Goal: Task Accomplishment & Management: Manage account settings

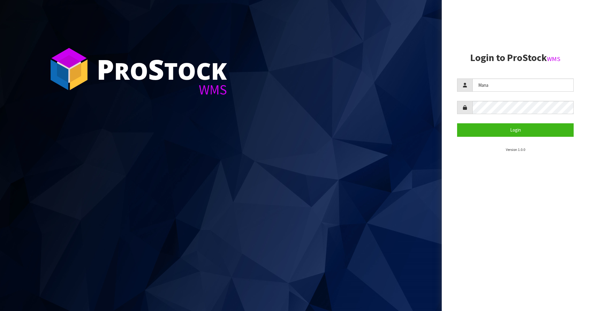
click at [509, 125] on button "Login" at bounding box center [515, 129] width 117 height 13
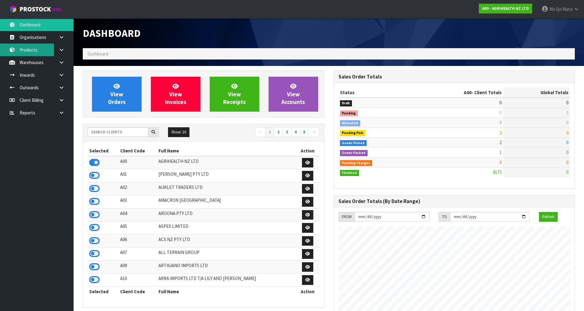
scroll to position [465, 251]
click at [122, 134] on input "text" at bounding box center [118, 132] width 61 height 10
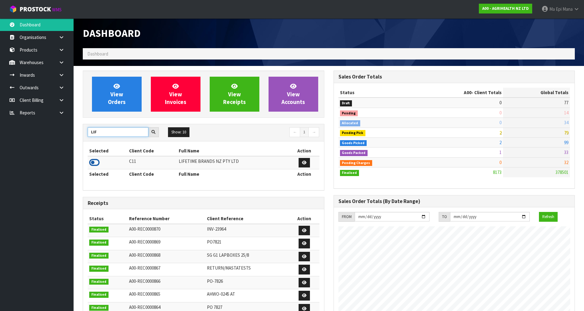
type input "LIF"
click at [94, 163] on icon at bounding box center [94, 162] width 10 height 9
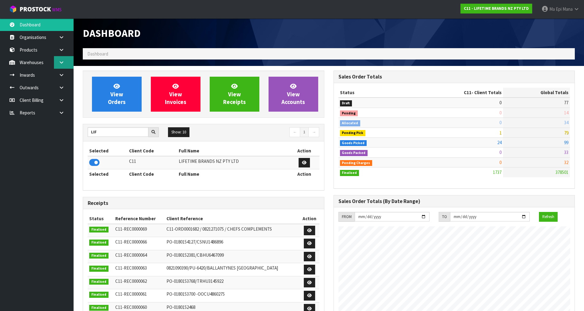
click at [59, 63] on icon at bounding box center [62, 62] width 6 height 5
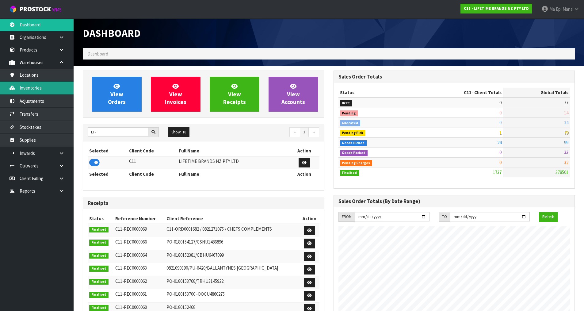
click at [53, 86] on link "Inventories" at bounding box center [37, 88] width 74 height 13
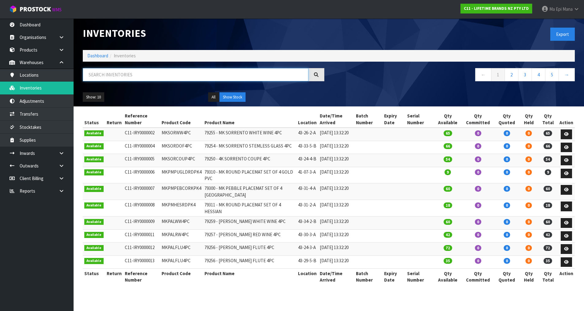
click at [121, 78] on input "text" at bounding box center [196, 74] width 226 height 13
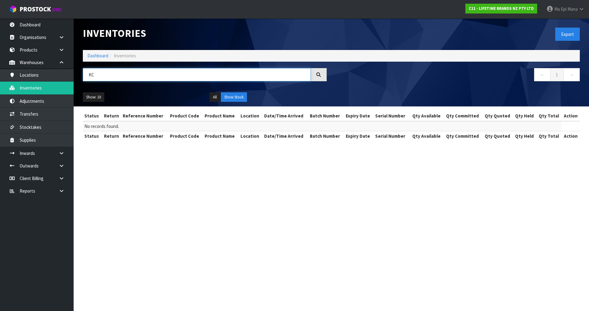
type input "K"
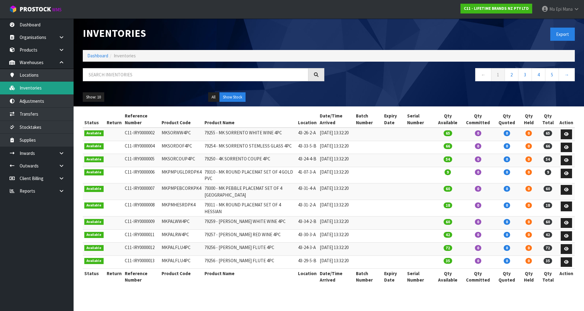
click at [54, 87] on link "Inventories" at bounding box center [37, 88] width 74 height 13
click at [116, 73] on input "text" at bounding box center [196, 74] width 226 height 13
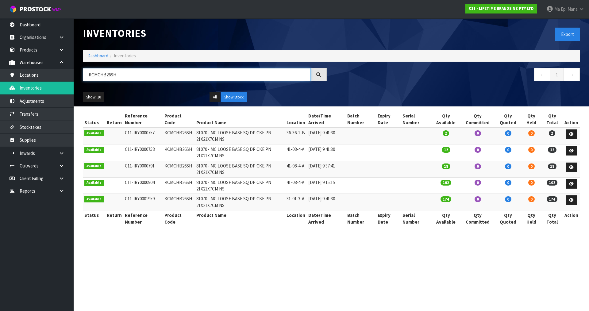
type input "KCMCHB26SH"
click at [434, 245] on section "Inventories Export Dashboard Inventories KCMCHB26SH ← 1 → Show: 10 5 10 25 50 A…" at bounding box center [294, 155] width 589 height 311
click at [564, 11] on span "Ma Epi" at bounding box center [560, 9] width 12 height 6
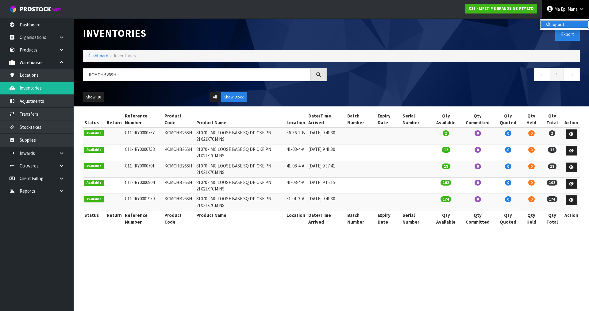
click at [550, 24] on link "Logout" at bounding box center [564, 24] width 48 height 8
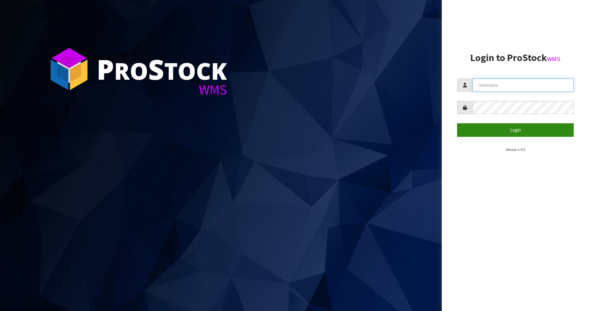
type input "Mana"
click at [505, 132] on button "Login" at bounding box center [515, 129] width 117 height 13
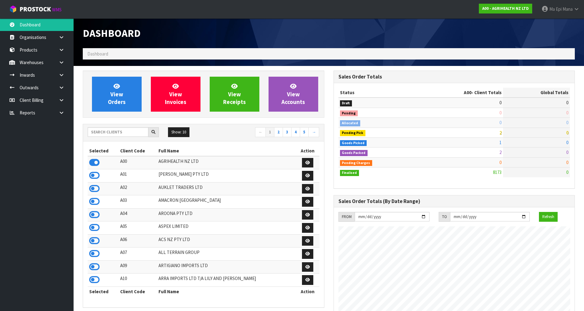
scroll to position [465, 251]
click at [123, 131] on input "text" at bounding box center [118, 132] width 61 height 10
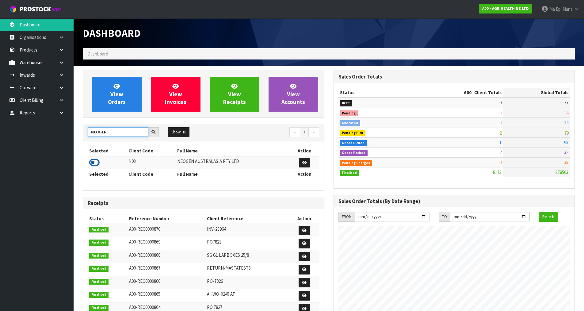
type input "NEOGEN"
click at [93, 162] on icon at bounding box center [94, 162] width 10 height 9
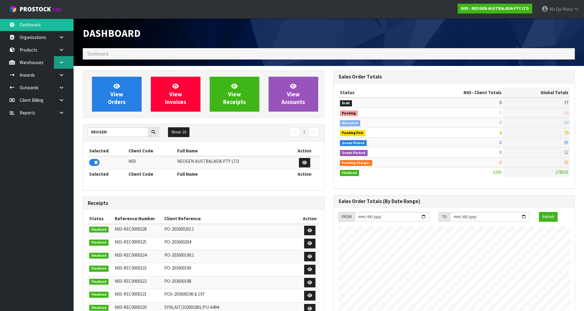
click at [63, 63] on icon at bounding box center [62, 62] width 6 height 5
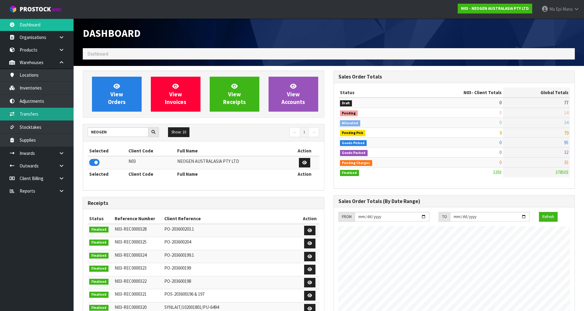
click at [49, 112] on link "Transfers" at bounding box center [37, 114] width 74 height 13
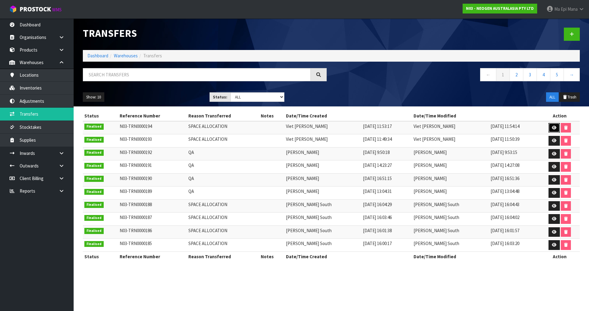
click at [552, 126] on icon at bounding box center [554, 128] width 5 height 4
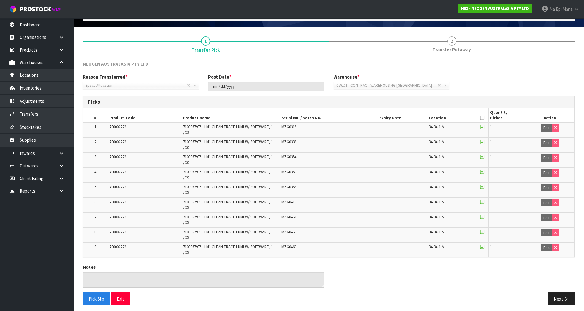
scroll to position [43, 0]
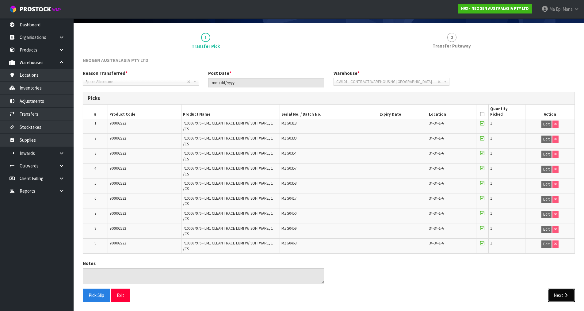
click at [558, 294] on button "Next" at bounding box center [561, 295] width 27 height 13
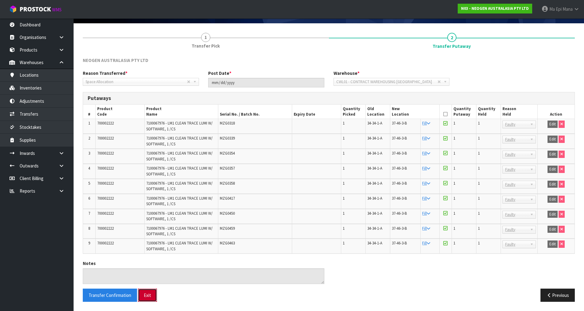
click at [152, 297] on button "Exit" at bounding box center [147, 295] width 19 height 13
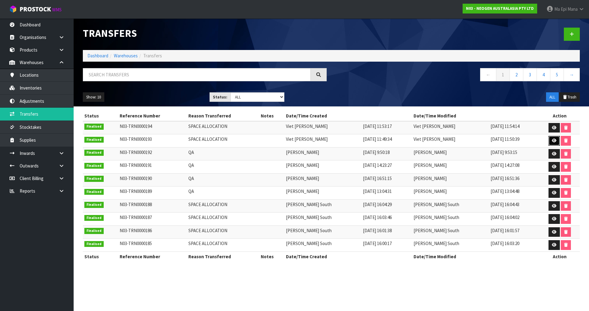
click at [553, 139] on icon at bounding box center [554, 141] width 5 height 4
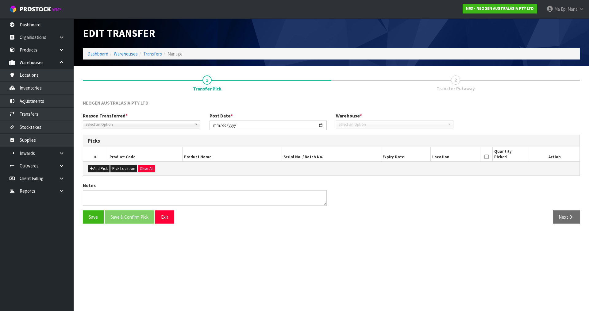
type input "2025-08-27"
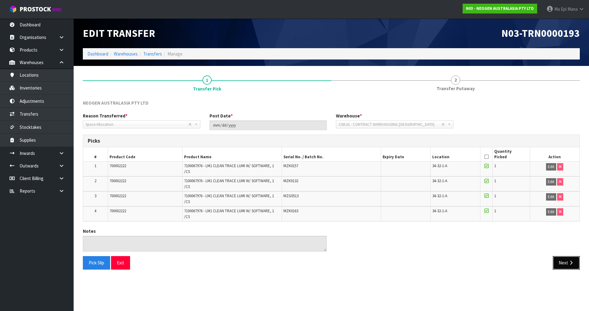
click at [568, 263] on icon "button" at bounding box center [571, 262] width 6 height 5
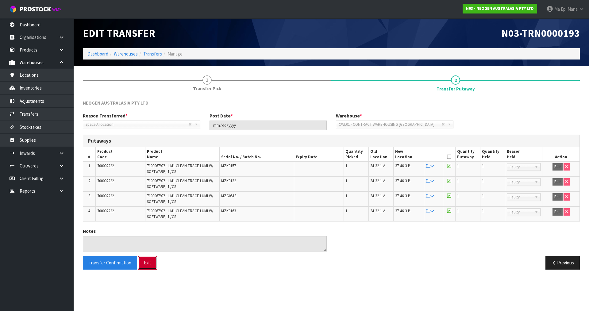
click at [148, 267] on button "Exit" at bounding box center [147, 262] width 19 height 13
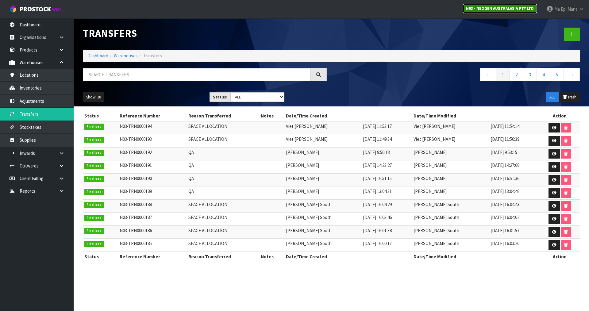
click at [485, 10] on strong "N03 - NEOGEN AUSTRALASIA PTY LTD" at bounding box center [500, 8] width 68 height 5
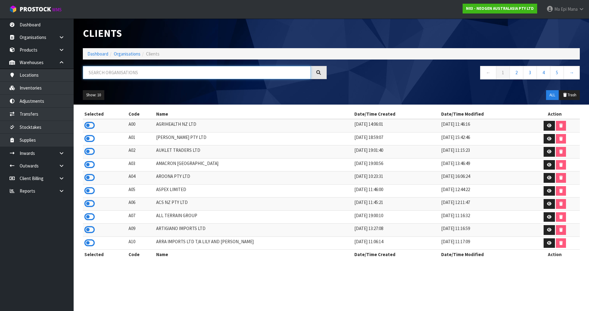
click at [108, 78] on input "text" at bounding box center [197, 72] width 228 height 13
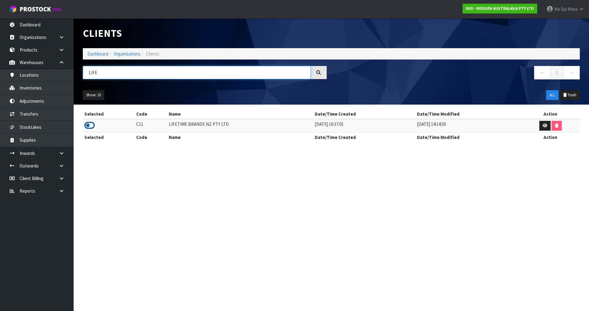
type input "LIFE"
click at [88, 127] on icon at bounding box center [89, 125] width 10 height 9
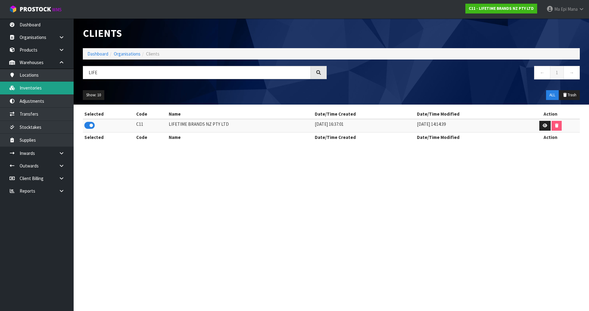
click at [55, 84] on link "Inventories" at bounding box center [37, 88] width 74 height 13
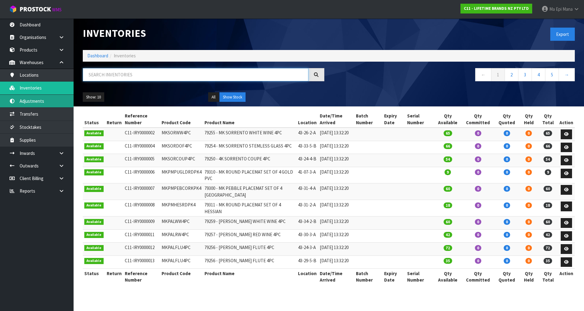
click at [106, 80] on input "text" at bounding box center [196, 74] width 226 height 13
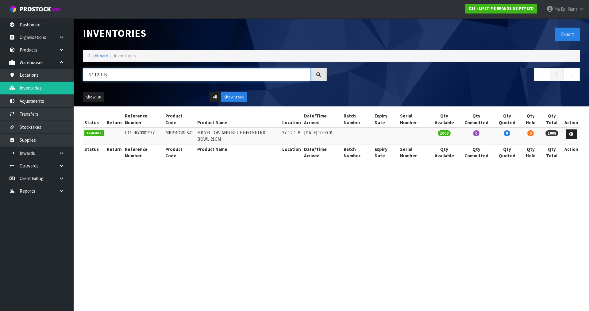
type input "37-12-1-B"
click at [176, 134] on td "MKPBOWLS41" at bounding box center [180, 136] width 32 height 17
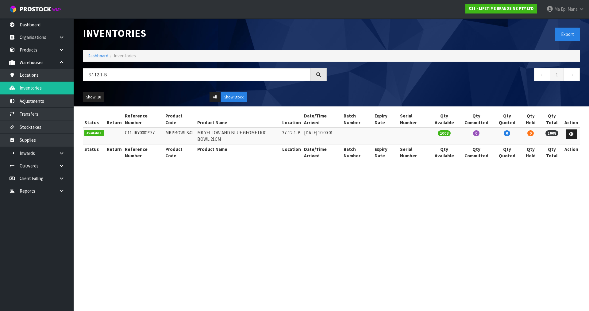
copy tr "MKPBOWLS41"
click at [241, 215] on section "Inventories Export Dashboard Inventories 37-12-1-B ← 1 → Show: 10 5 10 25 50 Al…" at bounding box center [294, 155] width 589 height 311
click at [516, 8] on strong "C11 - LIFETIME BRANDS NZ PTY LTD" at bounding box center [501, 8] width 65 height 5
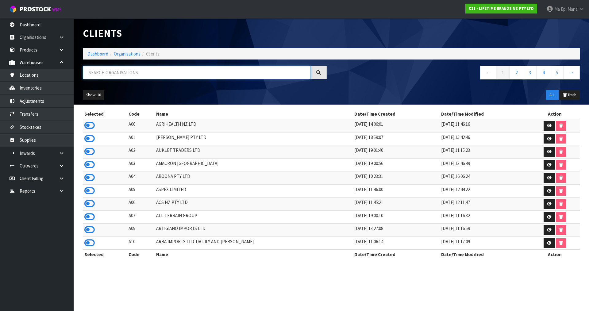
click at [140, 76] on input "text" at bounding box center [197, 72] width 228 height 13
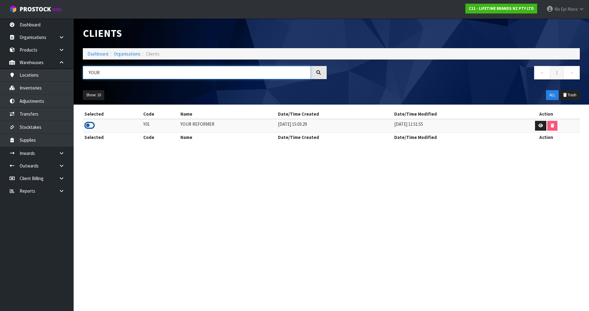
type input "YOUR"
click at [88, 128] on icon at bounding box center [89, 125] width 10 height 9
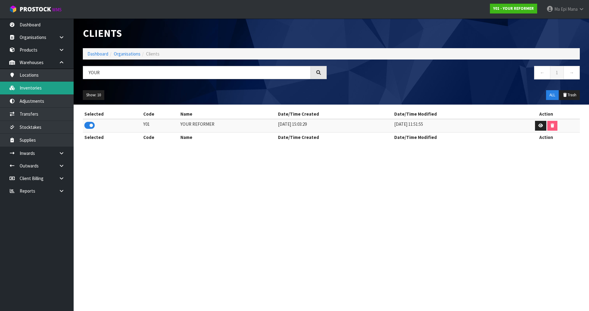
click at [17, 88] on link "Inventories" at bounding box center [37, 88] width 74 height 13
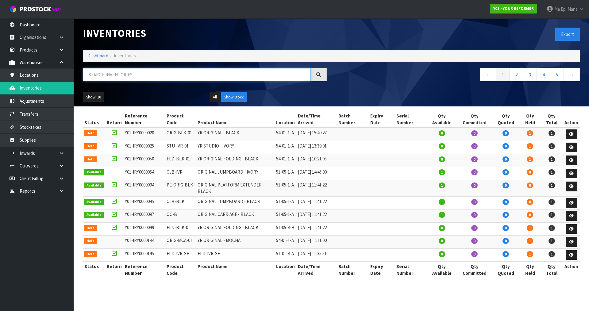
click at [144, 74] on input "text" at bounding box center [197, 74] width 228 height 13
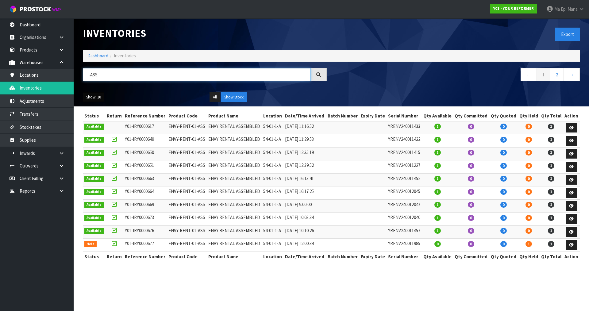
type input "-ASS"
click at [92, 94] on button "Show: 10" at bounding box center [93, 97] width 21 height 10
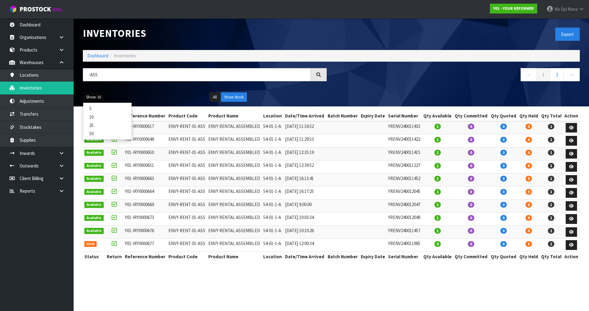
click at [98, 132] on link "50" at bounding box center [107, 133] width 48 height 8
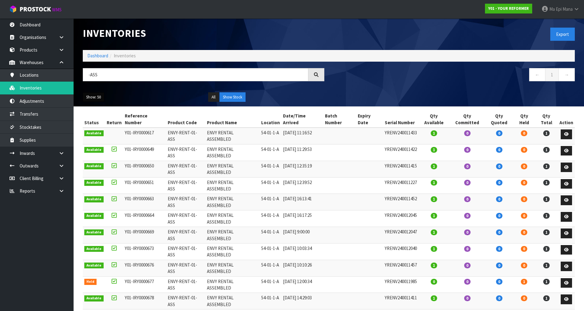
scroll to position [13, 0]
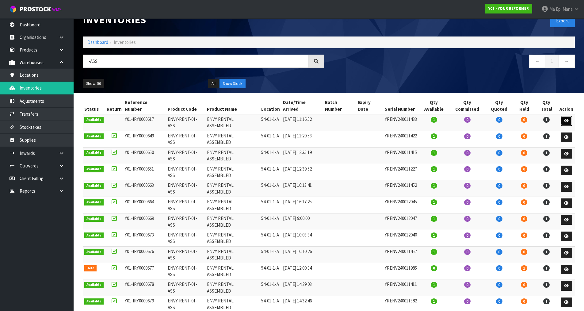
click at [569, 116] on link at bounding box center [566, 121] width 11 height 10
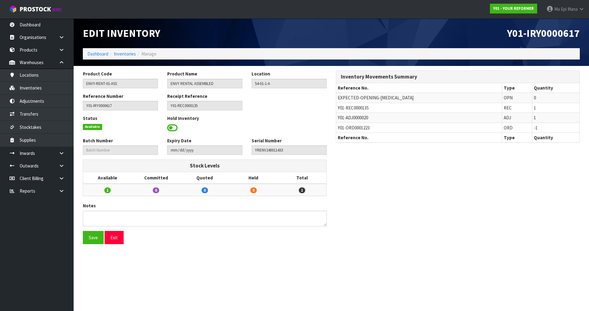
click at [173, 128] on span at bounding box center [172, 127] width 10 height 9
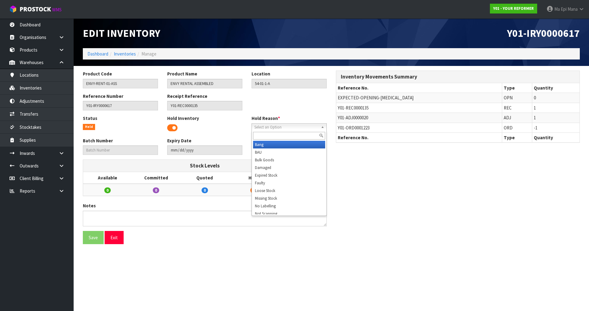
click at [261, 128] on span "Select an Option" at bounding box center [286, 127] width 64 height 7
click at [264, 139] on input "text" at bounding box center [289, 136] width 72 height 8
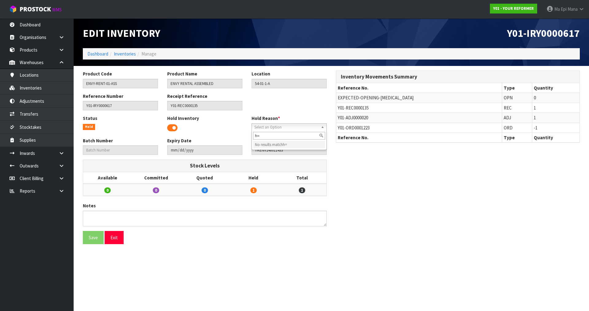
type input "h"
type input "mi"
click at [268, 146] on li "Mi ssing Stock" at bounding box center [289, 145] width 72 height 8
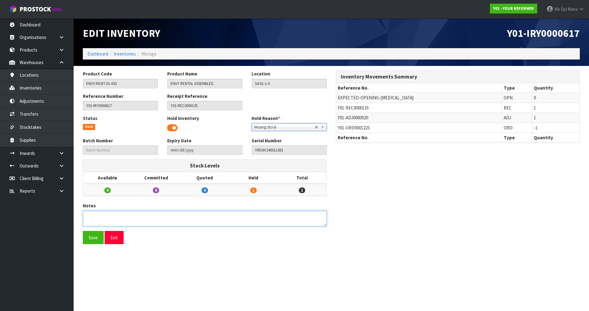
click at [132, 215] on textarea at bounding box center [205, 219] width 244 height 16
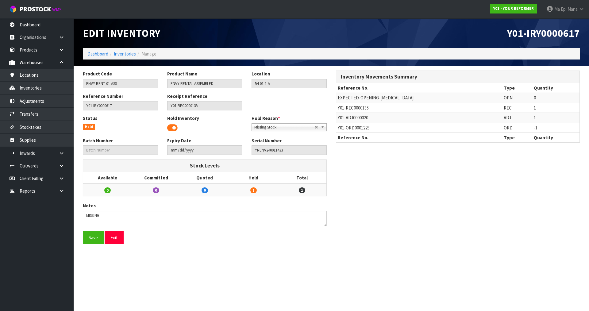
click at [294, 126] on span "Missing Stock" at bounding box center [284, 127] width 60 height 7
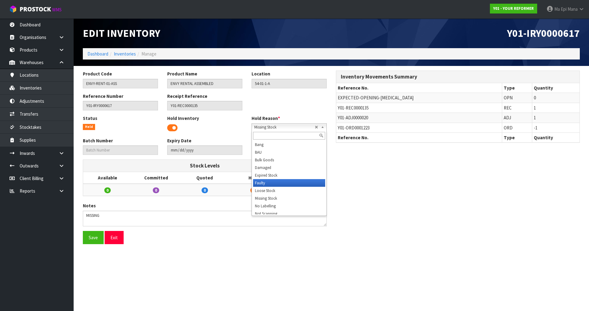
click at [289, 181] on li "Faulty" at bounding box center [289, 183] width 72 height 8
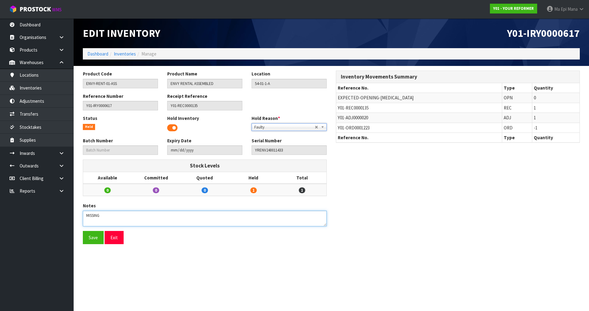
click at [146, 219] on textarea at bounding box center [205, 219] width 244 height 16
type textarea "MISSING SPARE PARTS"
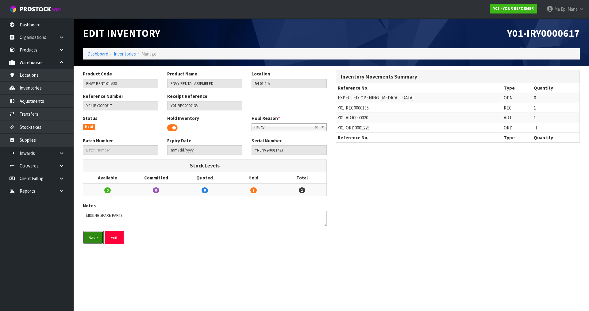
click at [89, 237] on button "Save" at bounding box center [93, 237] width 21 height 13
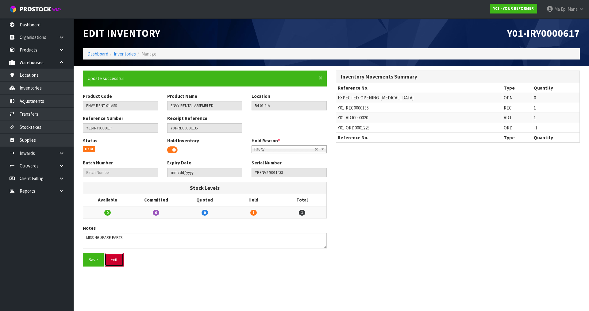
click at [110, 258] on button "Exit" at bounding box center [114, 259] width 19 height 13
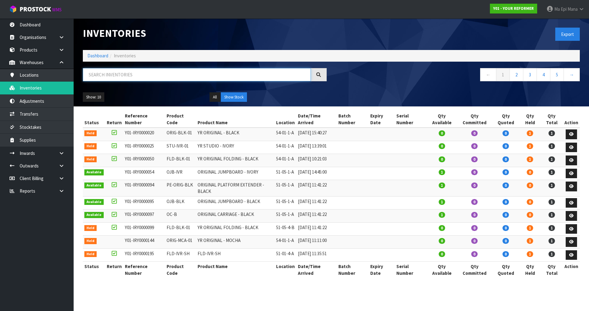
click at [205, 74] on input "text" at bounding box center [197, 74] width 228 height 13
click at [44, 101] on link "Adjustments" at bounding box center [37, 101] width 74 height 13
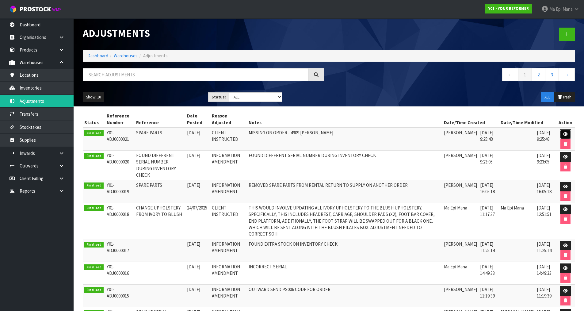
click at [565, 135] on icon at bounding box center [565, 134] width 5 height 4
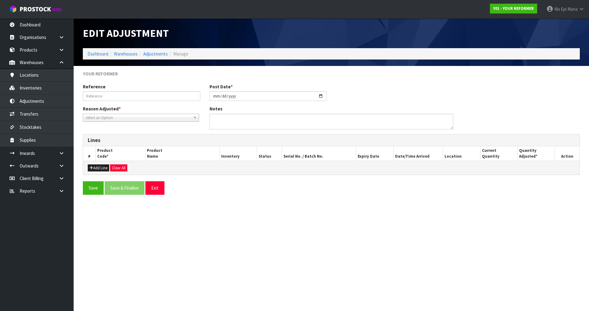
type input "SPARE PARTS"
type input "2025-08-26"
type textarea "MISSING ON ORDER - 4909 PAOLA REYES"
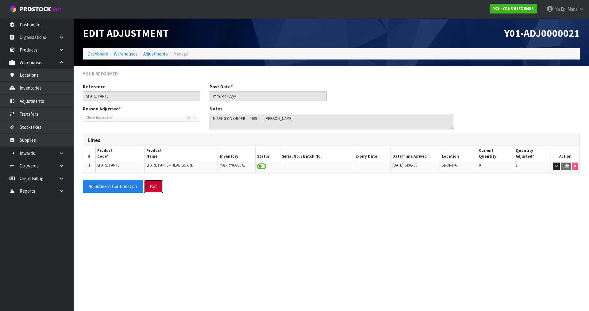
click at [155, 187] on button "Exit" at bounding box center [153, 186] width 19 height 13
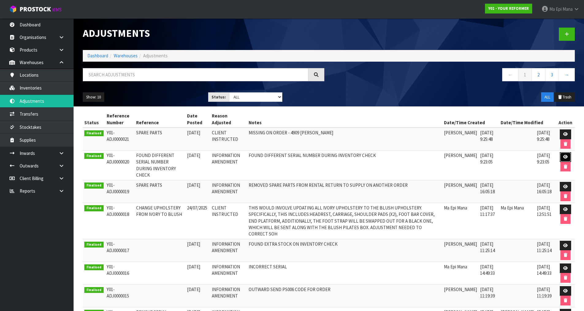
click at [563, 156] on link at bounding box center [565, 157] width 11 height 10
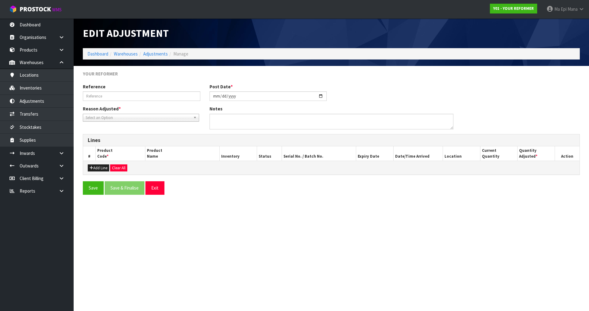
type input "FOUND DIFFERENT SERIAL NUMBER DURING INVENTORY CHECK"
type input "2025-08-26"
type textarea "FOUND DIFFERENT SERIAL NUMBER DURING INVENTORY CHECK"
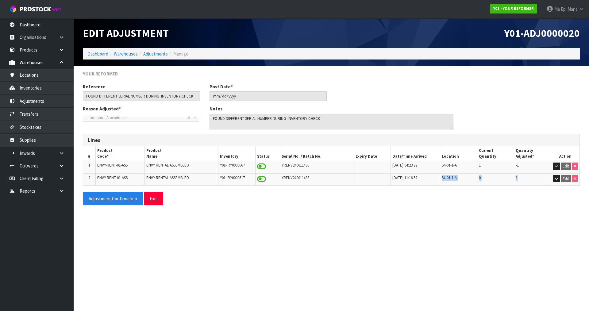
drag, startPoint x: 520, startPoint y: 178, endPoint x: 431, endPoint y: 182, distance: 89.0
click at [431, 182] on tr "2 ENVY-RENT-01-ASS ENVY RENTAL ASSEMBLED Y01-IRY0000617 YRENV240011433 11/07/20…" at bounding box center [331, 179] width 496 height 12
click at [516, 175] on span "1" at bounding box center [517, 177] width 2 height 5
drag, startPoint x: 331, startPoint y: 179, endPoint x: 286, endPoint y: 181, distance: 45.4
click at [286, 181] on td "YRENV240011433" at bounding box center [317, 179] width 74 height 12
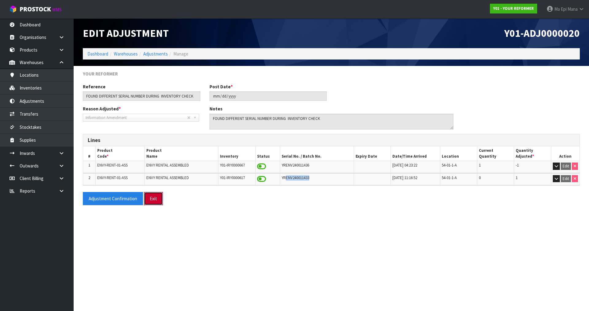
click at [152, 196] on button "Exit" at bounding box center [153, 198] width 19 height 13
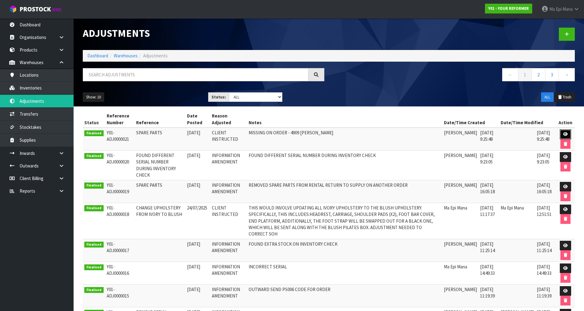
click at [567, 133] on icon at bounding box center [565, 134] width 5 height 4
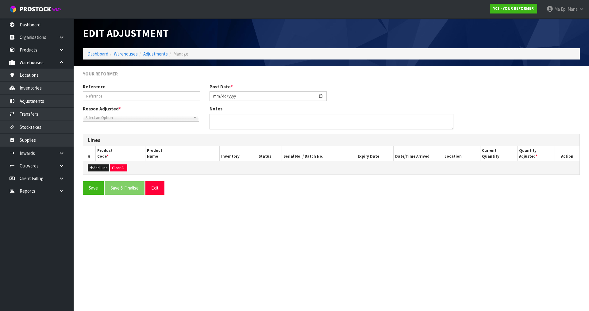
type input "SPARE PARTS"
type input "2025-08-26"
type textarea "MISSING ON ORDER - 4909 PAOLA REYES"
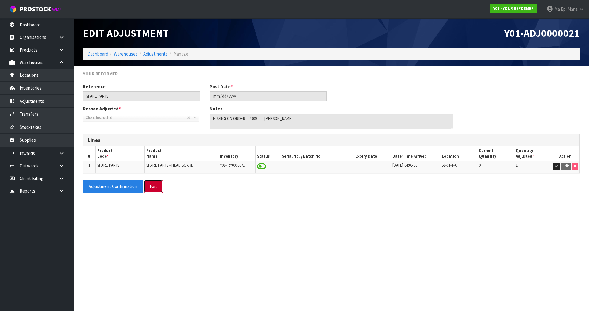
click at [155, 187] on button "Exit" at bounding box center [153, 186] width 19 height 13
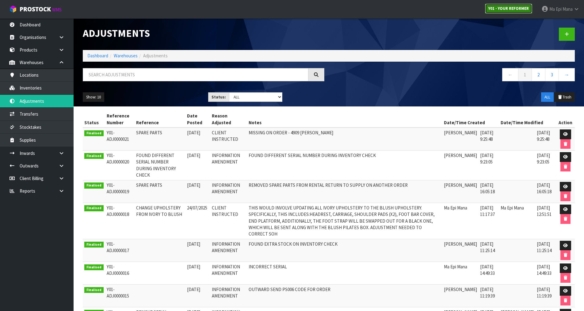
click at [510, 7] on strong "Y01 - YOUR REFORMER" at bounding box center [509, 8] width 40 height 5
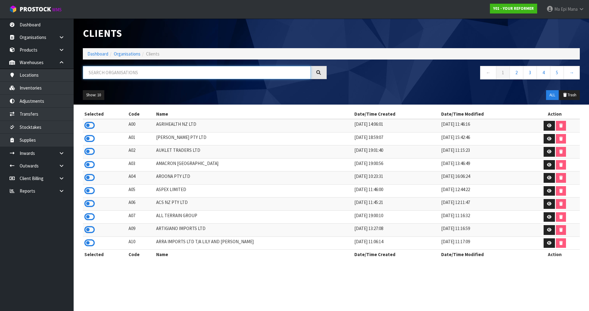
click at [157, 73] on input "text" at bounding box center [197, 72] width 228 height 13
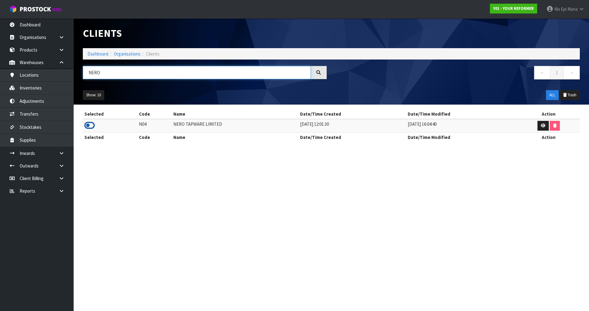
type input "NERO"
click at [94, 126] on icon at bounding box center [89, 125] width 10 height 9
click at [65, 154] on link at bounding box center [64, 153] width 20 height 13
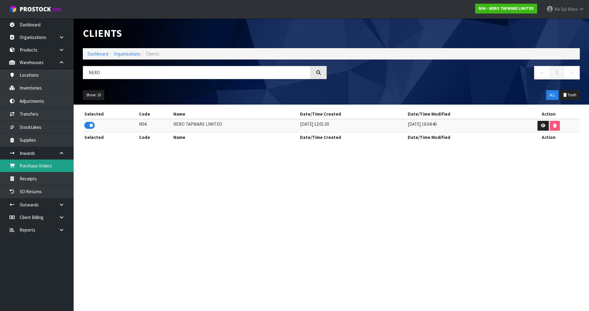
click at [53, 168] on link "Purchase Orders" at bounding box center [37, 165] width 74 height 13
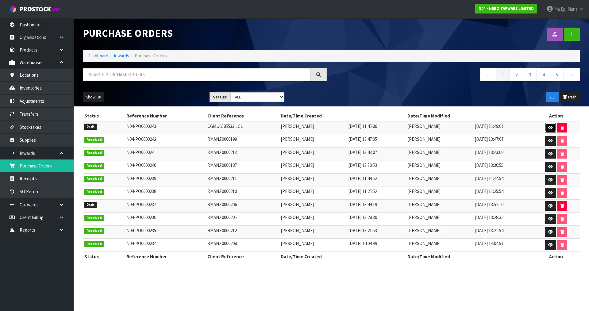
click at [548, 127] on link at bounding box center [550, 128] width 11 height 10
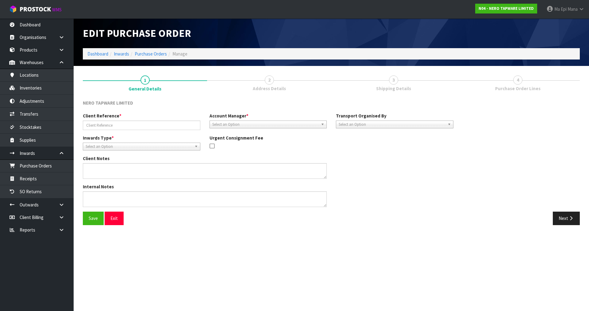
type input "CGMU6585533 LCL"
click at [568, 220] on icon "button" at bounding box center [571, 218] width 6 height 5
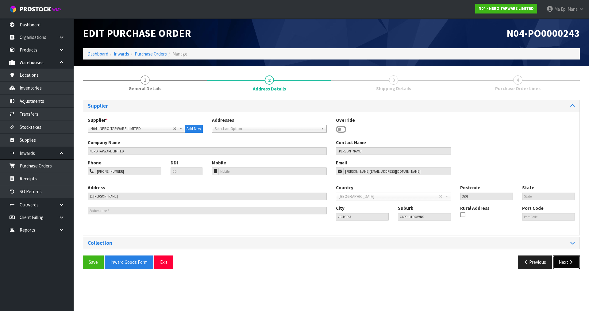
click at [570, 266] on button "Next" at bounding box center [566, 261] width 27 height 13
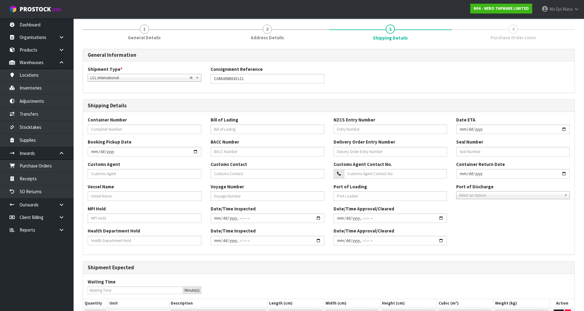
scroll to position [111, 0]
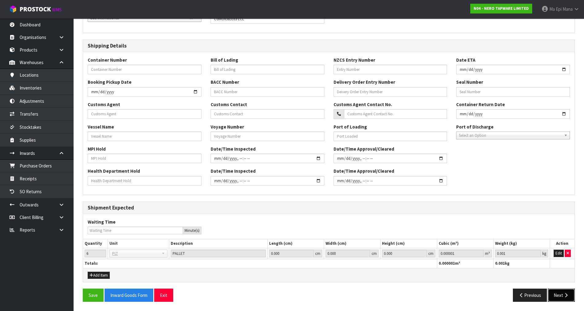
click at [564, 290] on button "Next" at bounding box center [561, 295] width 27 height 13
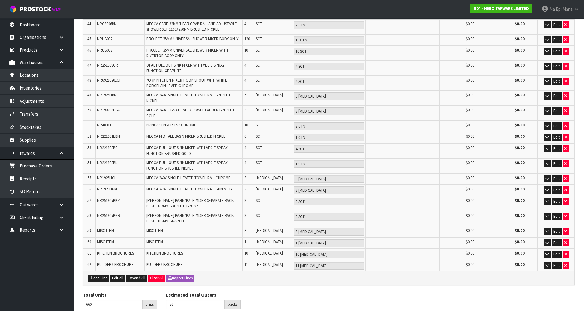
scroll to position [663, 0]
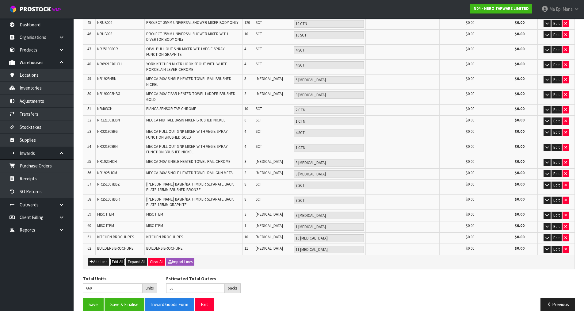
click at [118, 258] on button "Edit All" at bounding box center [117, 261] width 15 height 7
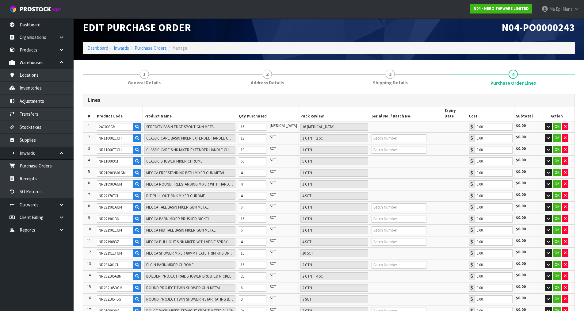
scroll to position [0, 0]
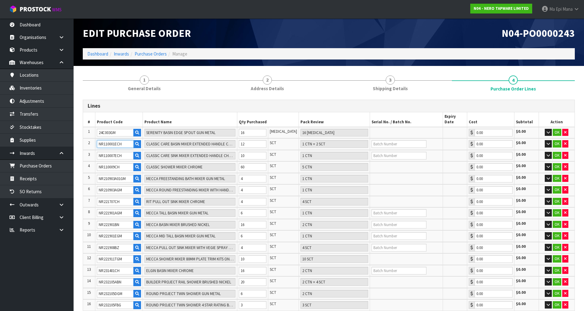
click at [110, 140] on input "NR110001ECH" at bounding box center [115, 144] width 37 height 8
click at [46, 89] on link "Inventories" at bounding box center [37, 88] width 74 height 13
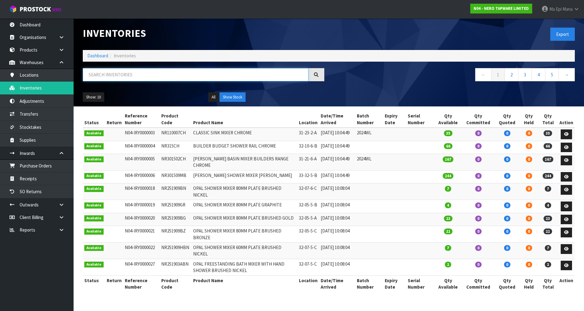
click at [124, 80] on input "text" at bounding box center [196, 74] width 226 height 13
paste input "NR110001ECH"
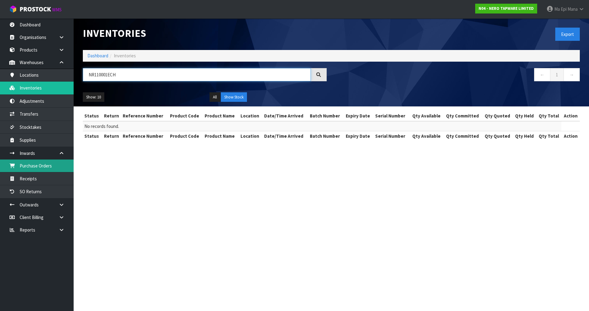
type input "NR110001ECH"
click at [43, 167] on link "Purchase Orders" at bounding box center [37, 165] width 74 height 13
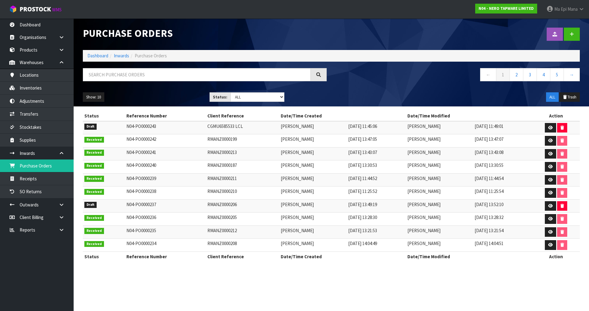
click at [542, 129] on td at bounding box center [555, 127] width 47 height 13
click at [546, 129] on link at bounding box center [550, 128] width 11 height 10
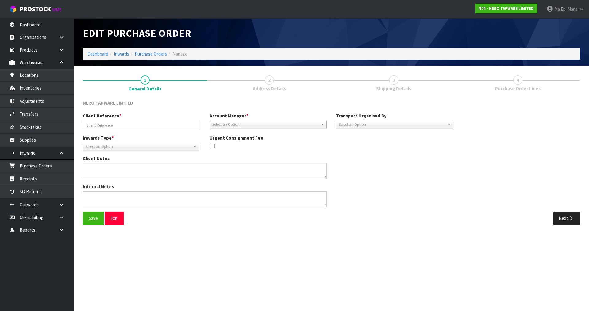
type input "CGMU6585533 LCL"
click at [574, 221] on button "Next" at bounding box center [566, 218] width 27 height 13
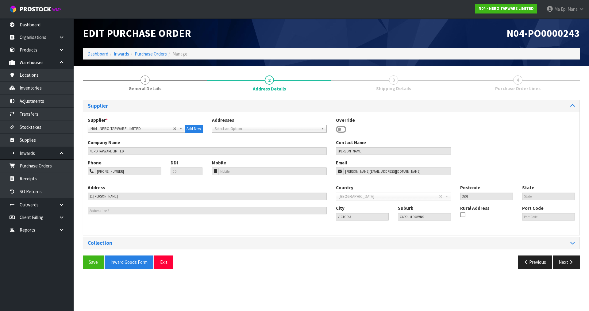
click at [564, 270] on div "Save Inward Goods Form Exit Previous Next" at bounding box center [331, 264] width 506 height 18
click at [565, 262] on button "Next" at bounding box center [566, 261] width 27 height 13
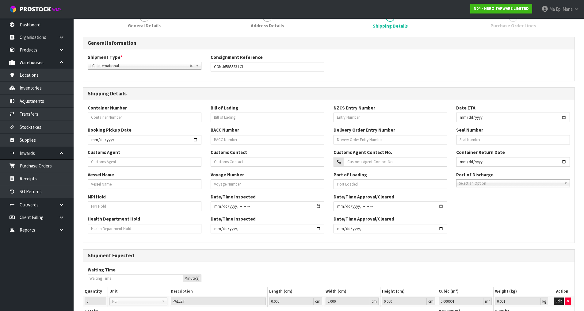
scroll to position [111, 0]
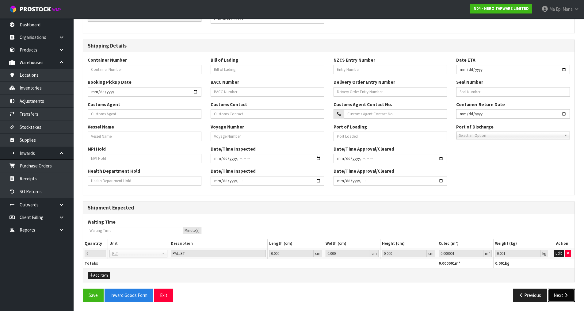
click at [567, 293] on button "Next" at bounding box center [561, 295] width 27 height 13
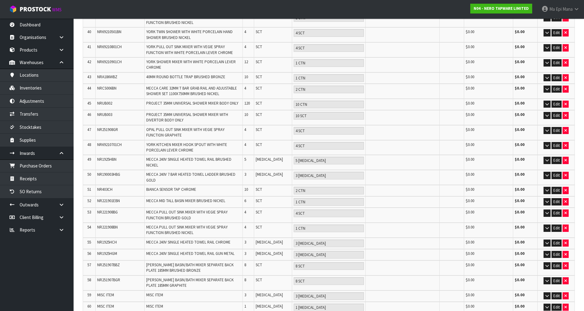
scroll to position [663, 0]
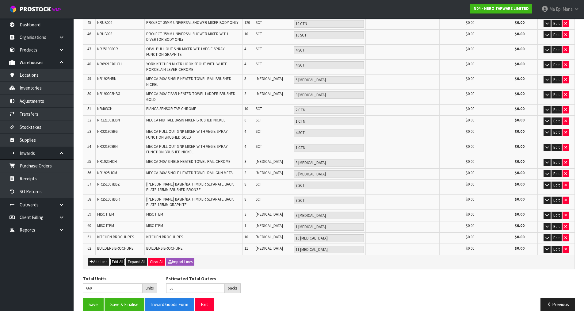
click at [116, 258] on button "Edit All" at bounding box center [117, 261] width 15 height 7
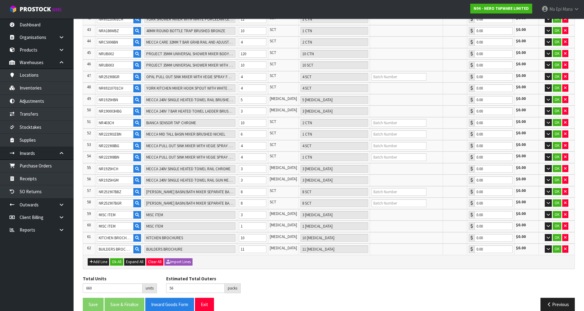
scroll to position [589, 0]
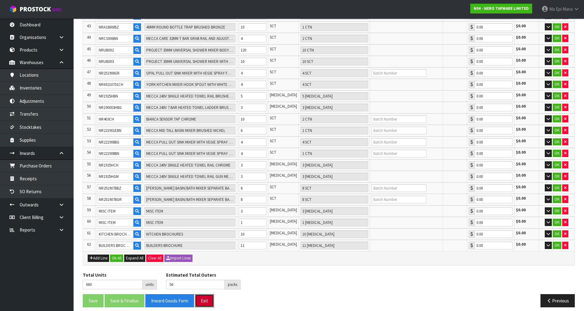
click at [208, 300] on button "Exit" at bounding box center [204, 300] width 19 height 13
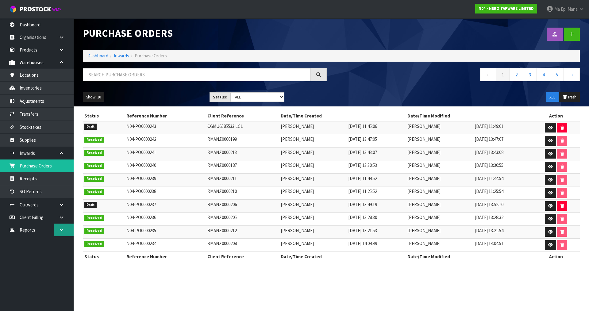
click at [62, 232] on link at bounding box center [64, 230] width 20 height 13
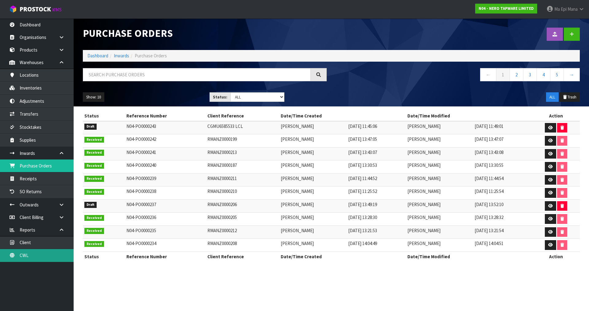
click at [28, 251] on link "CWL" at bounding box center [37, 255] width 74 height 13
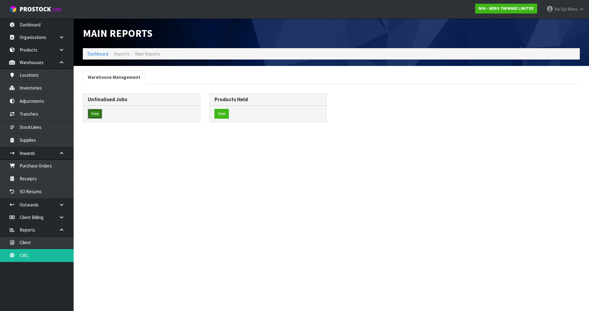
click at [98, 111] on button "View" at bounding box center [95, 114] width 14 height 10
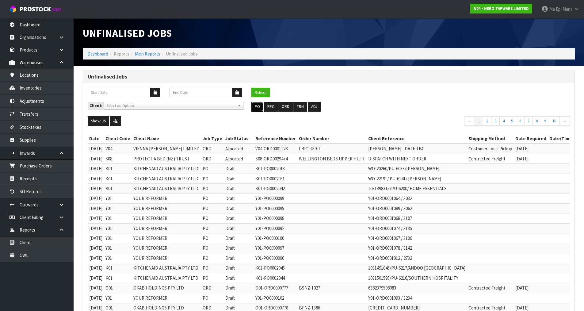
click at [255, 106] on button "PO" at bounding box center [258, 107] width 12 height 10
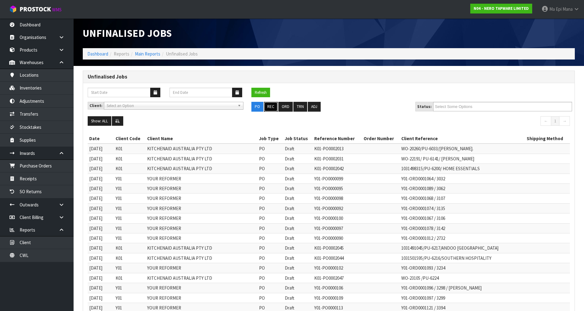
click at [271, 106] on button "REC" at bounding box center [271, 107] width 14 height 10
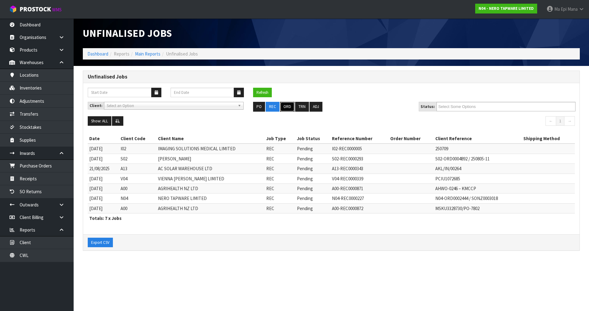
click at [284, 104] on button "ORD" at bounding box center [287, 107] width 14 height 10
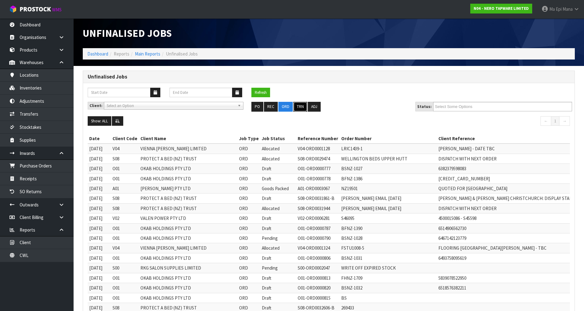
click at [298, 105] on button "TRN" at bounding box center [301, 107] width 14 height 10
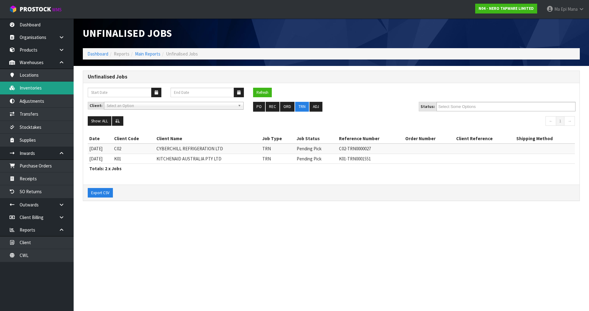
click at [46, 89] on link "Inventories" at bounding box center [37, 88] width 74 height 13
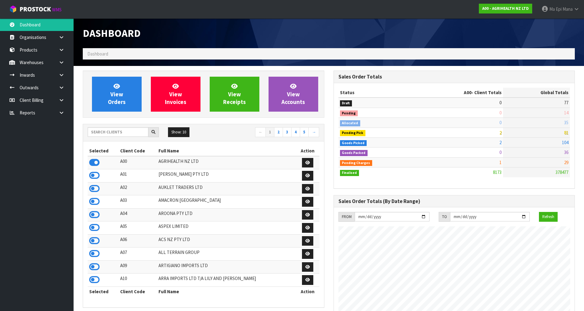
scroll to position [465, 251]
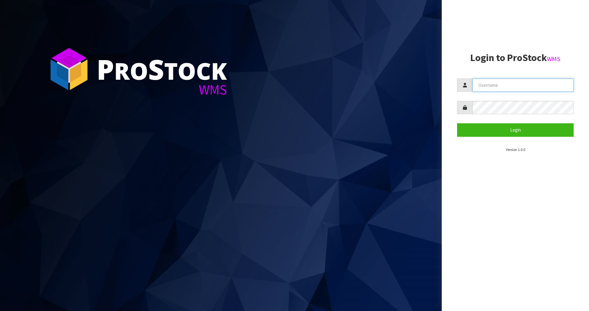
type input "Mana"
click at [483, 140] on section "Login to ProStock WMS Mana Login Version 1.0.0" at bounding box center [515, 102] width 117 height 100
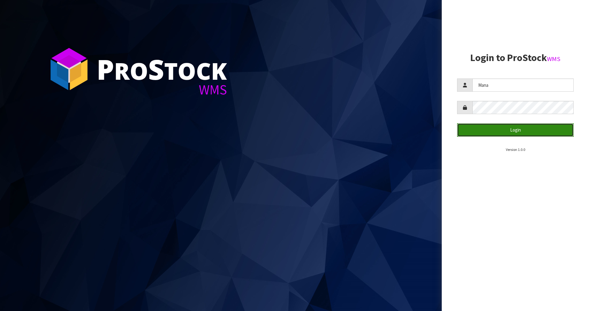
click at [489, 130] on button "Login" at bounding box center [515, 129] width 117 height 13
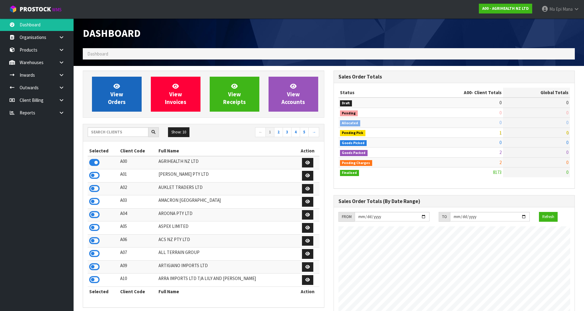
scroll to position [465, 251]
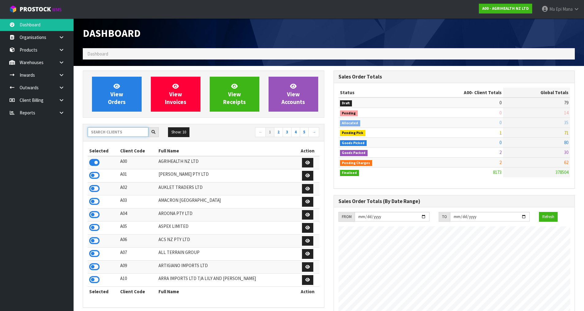
click at [122, 132] on input "text" at bounding box center [118, 132] width 61 height 10
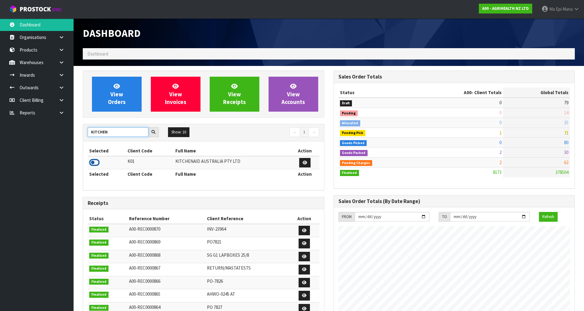
type input "KITCHEN"
click at [94, 162] on icon at bounding box center [94, 162] width 10 height 9
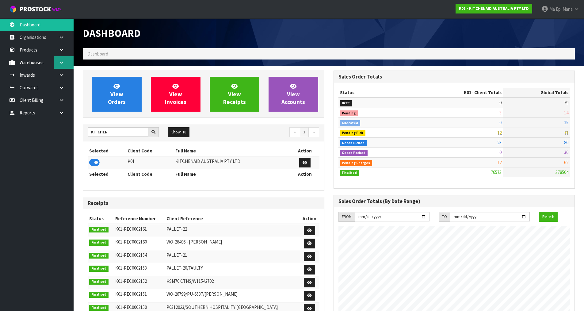
click at [67, 62] on link at bounding box center [64, 62] width 20 height 13
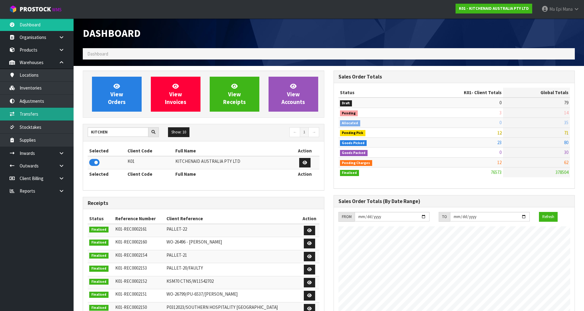
click at [53, 117] on link "Transfers" at bounding box center [37, 114] width 74 height 13
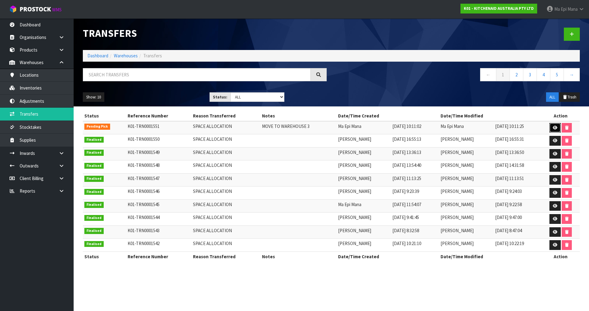
click at [558, 129] on link at bounding box center [554, 128] width 11 height 10
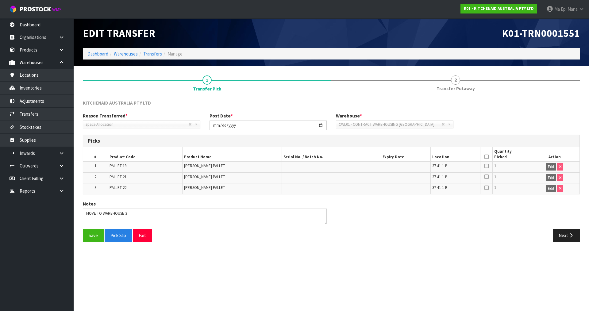
click at [488, 157] on icon at bounding box center [486, 157] width 4 height 0
click at [93, 232] on button "Save" at bounding box center [93, 235] width 21 height 13
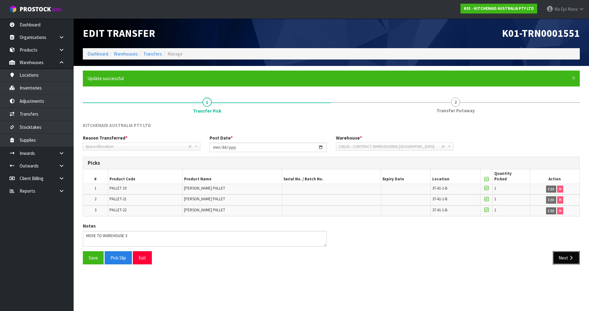
click at [563, 259] on button "Next" at bounding box center [566, 257] width 27 height 13
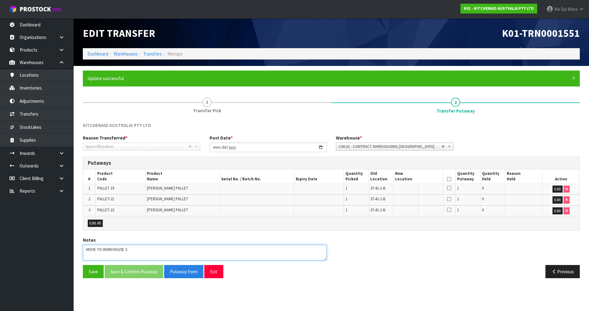
click at [140, 251] on textarea at bounding box center [205, 253] width 244 height 16
type textarea "THIS IS NOW CANCELLED - RETURNED TO SAME LOCATION MOVE TO WAREHOUSE 3"
click at [552, 189] on button "Edit" at bounding box center [557, 189] width 10 height 7
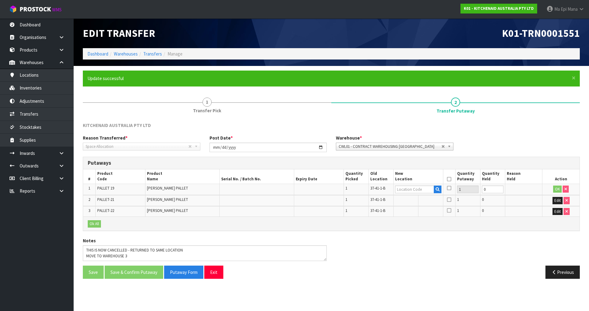
click at [375, 189] on span "37-41-1-B" at bounding box center [377, 188] width 15 height 5
copy tr "37-41-1-B"
click at [406, 189] on input "text" at bounding box center [414, 190] width 39 height 8
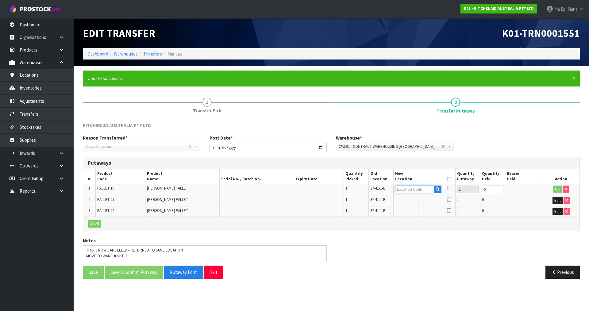
paste input "37-41-1-B"
type input "37-41-1-B"
click at [555, 192] on button "OK" at bounding box center [557, 189] width 9 height 7
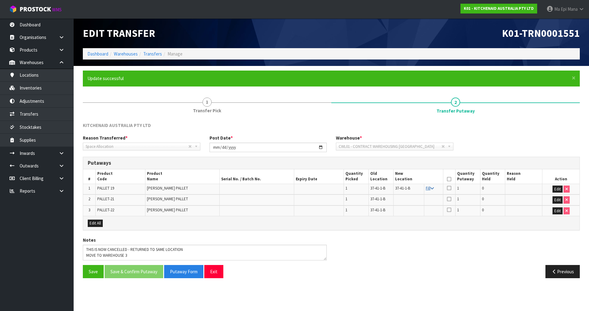
click at [431, 190] on icon at bounding box center [431, 188] width 3 height 4
click at [449, 179] on icon at bounding box center [449, 179] width 4 height 0
click at [130, 276] on button "Save & Confirm Putaway" at bounding box center [134, 271] width 59 height 13
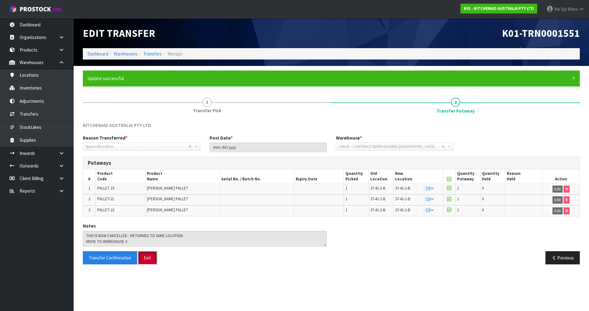
click at [148, 262] on button "Exit" at bounding box center [147, 257] width 19 height 13
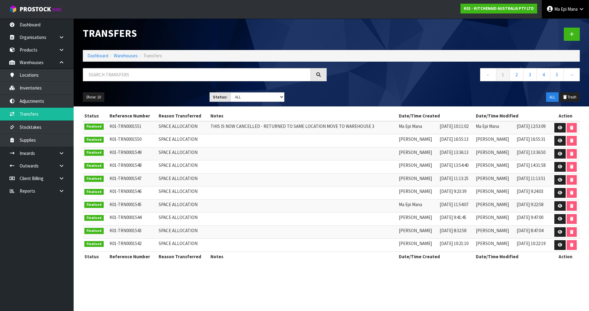
click at [567, 11] on span "Mana" at bounding box center [572, 9] width 10 height 6
click at [567, 24] on link "Logout" at bounding box center [564, 24] width 48 height 8
